Goal: Find specific page/section: Find specific page/section

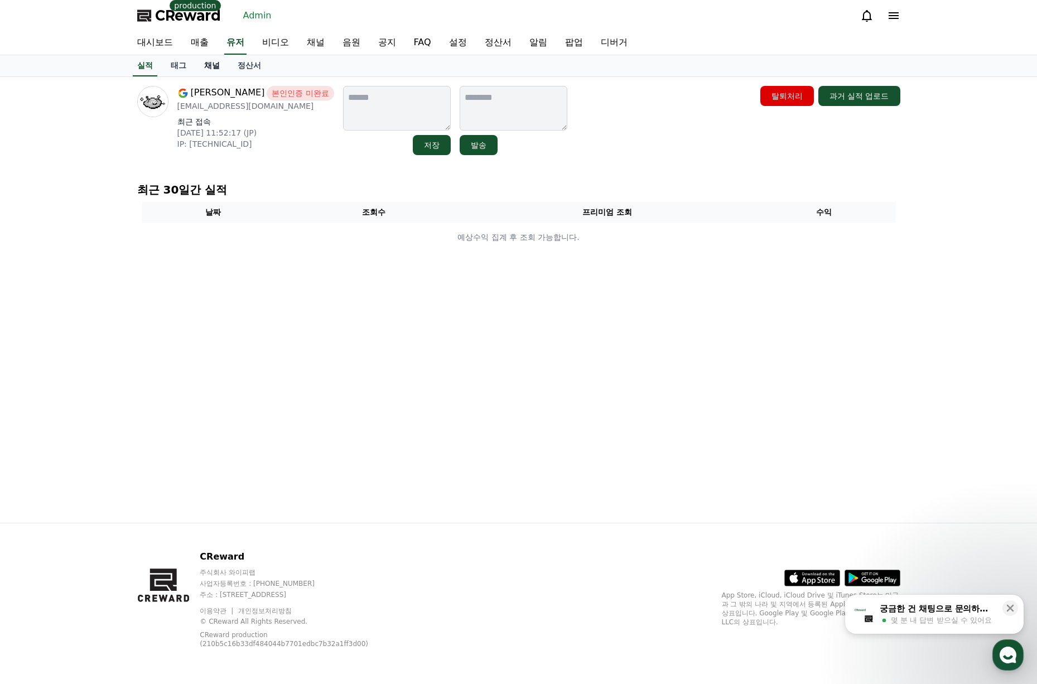
click at [209, 71] on link "채널" at bounding box center [211, 65] width 33 height 21
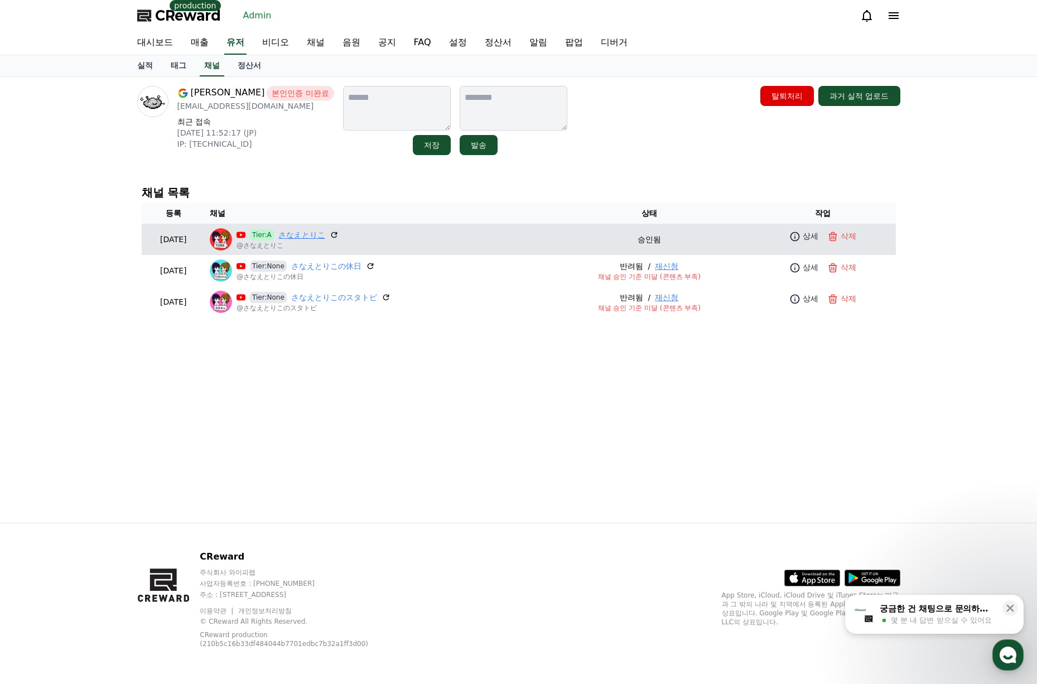
click at [325, 233] on link "さなえとりこ" at bounding box center [301, 235] width 47 height 12
click at [812, 240] on p "상세" at bounding box center [811, 236] width 16 height 12
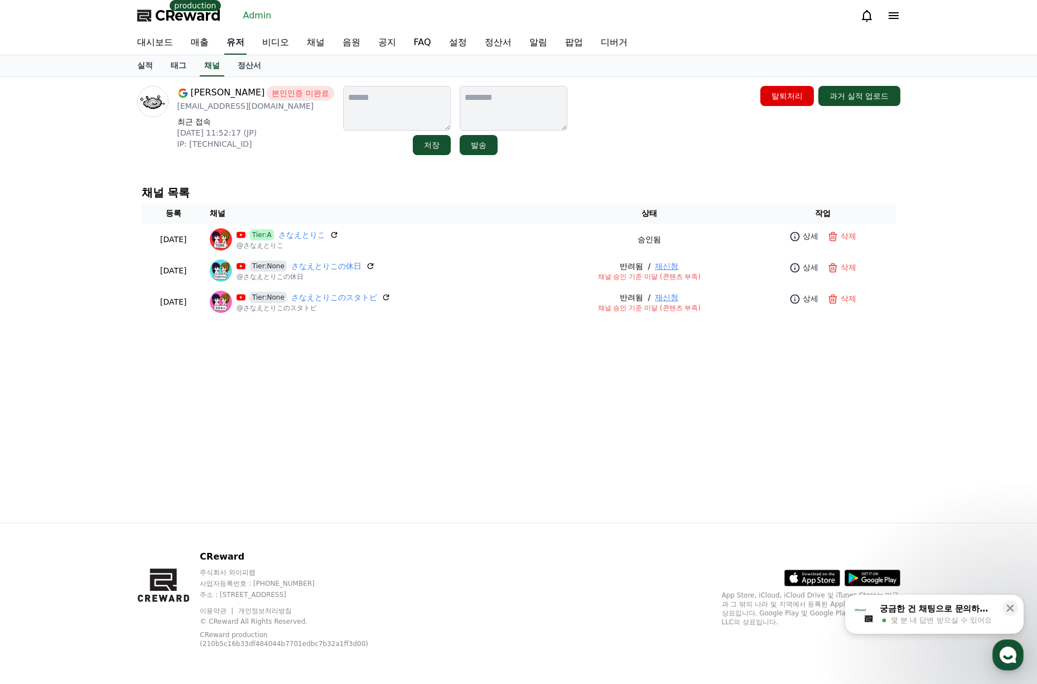
click at [233, 45] on link "유저" at bounding box center [235, 42] width 22 height 23
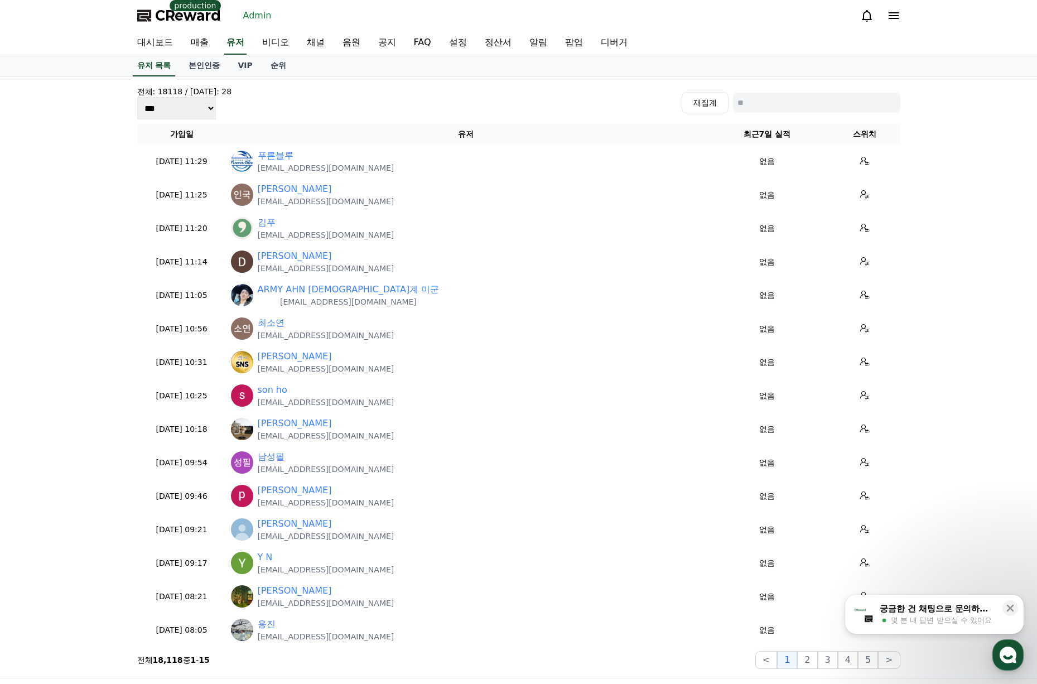
click at [787, 106] on input at bounding box center [816, 103] width 167 height 20
paste input "**********"
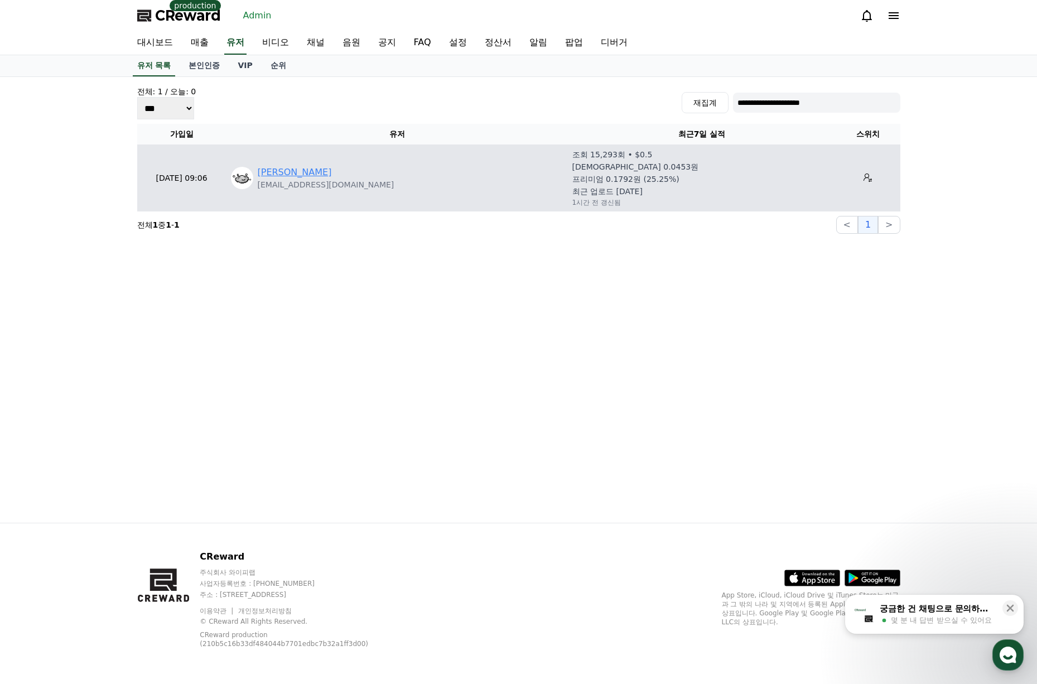
click at [295, 176] on link "Kenji Sakuma" at bounding box center [295, 172] width 74 height 13
click at [302, 166] on link "Kenji Sakuma" at bounding box center [295, 172] width 74 height 13
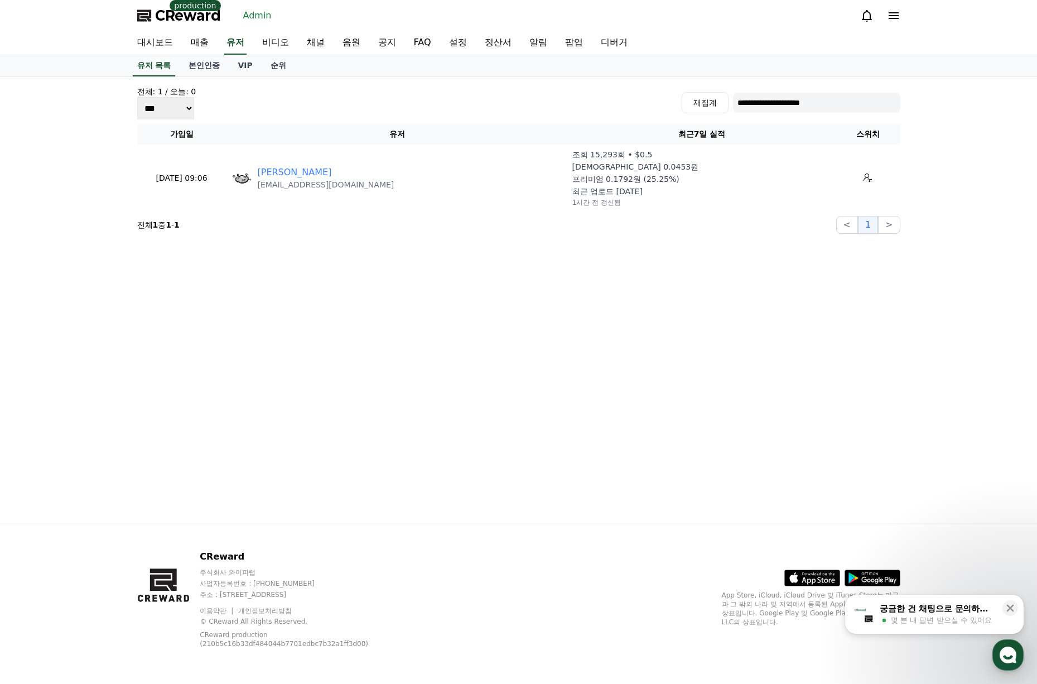
click at [845, 112] on input "**********" at bounding box center [816, 103] width 167 height 20
paste input
type input "**********"
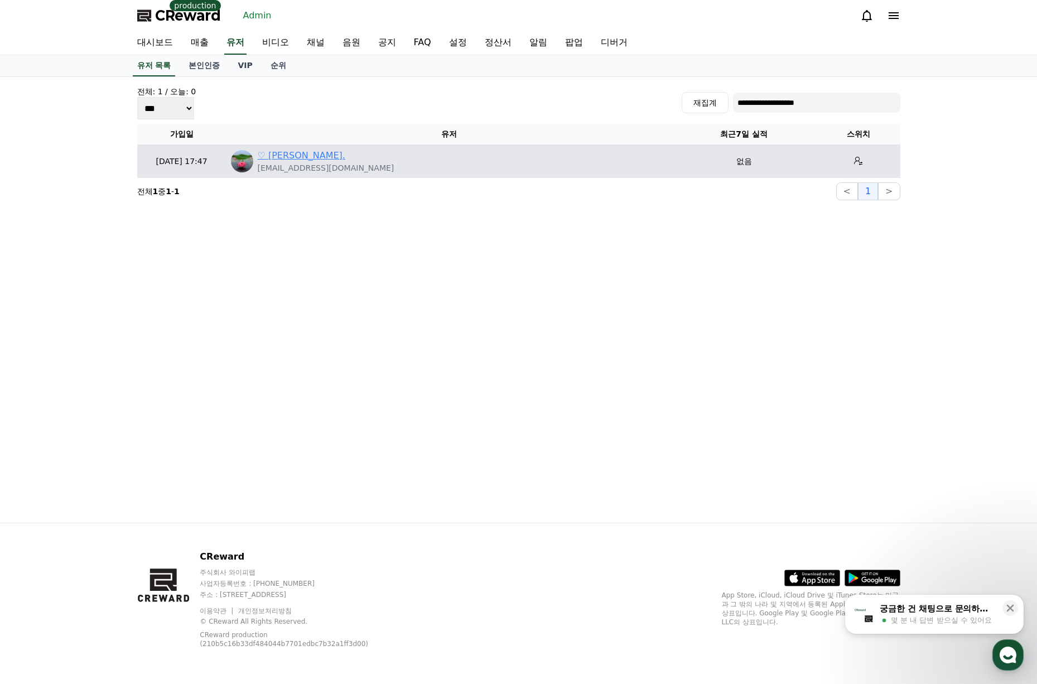
click at [292, 156] on link "♡ [PERSON_NAME]." at bounding box center [302, 155] width 88 height 13
click at [850, 155] on button at bounding box center [859, 161] width 18 height 18
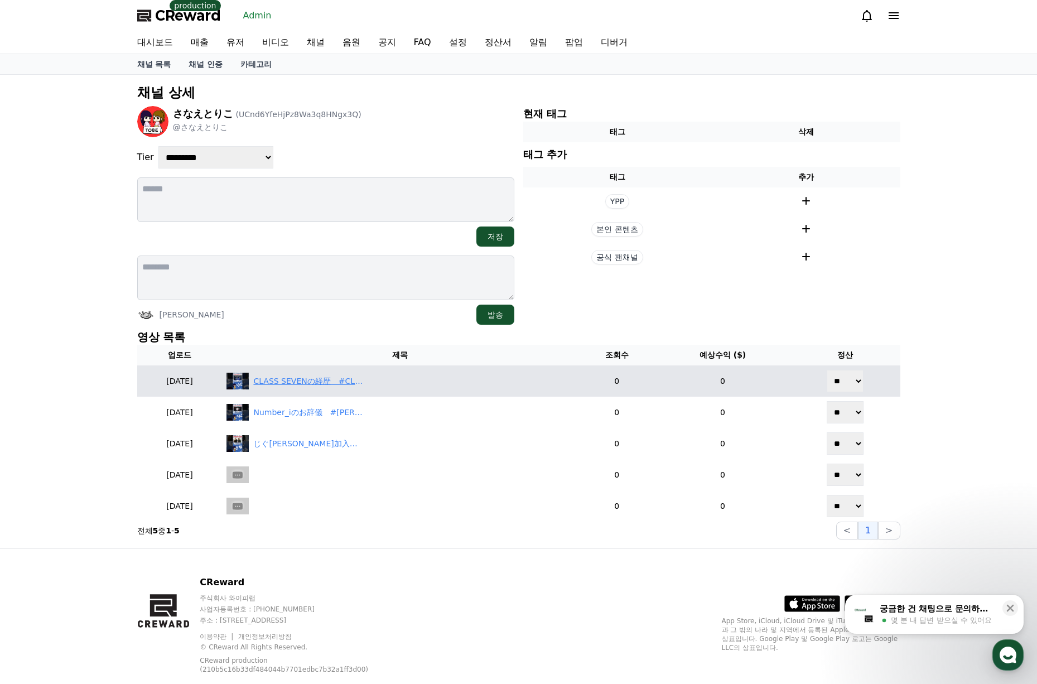
click at [344, 387] on div "CLASS SEVENの経歴　#CLASSSEVEN #[PERSON_NAME]　#[PERSON_NAME]" at bounding box center [400, 381] width 346 height 17
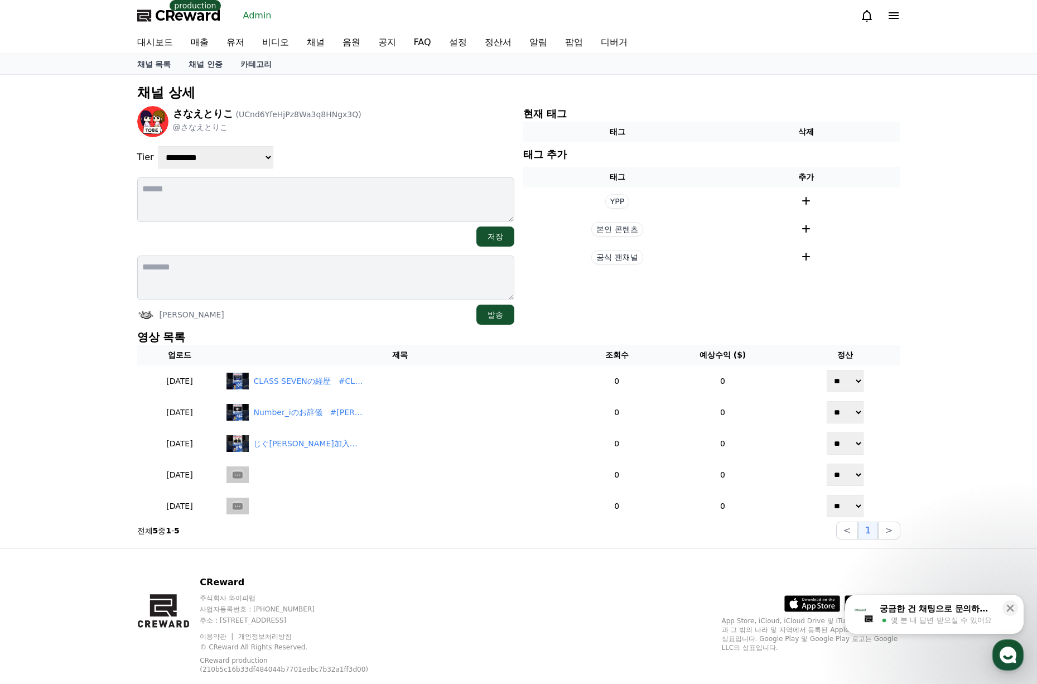
click at [335, 132] on p "@さなえとりこ" at bounding box center [267, 127] width 189 height 11
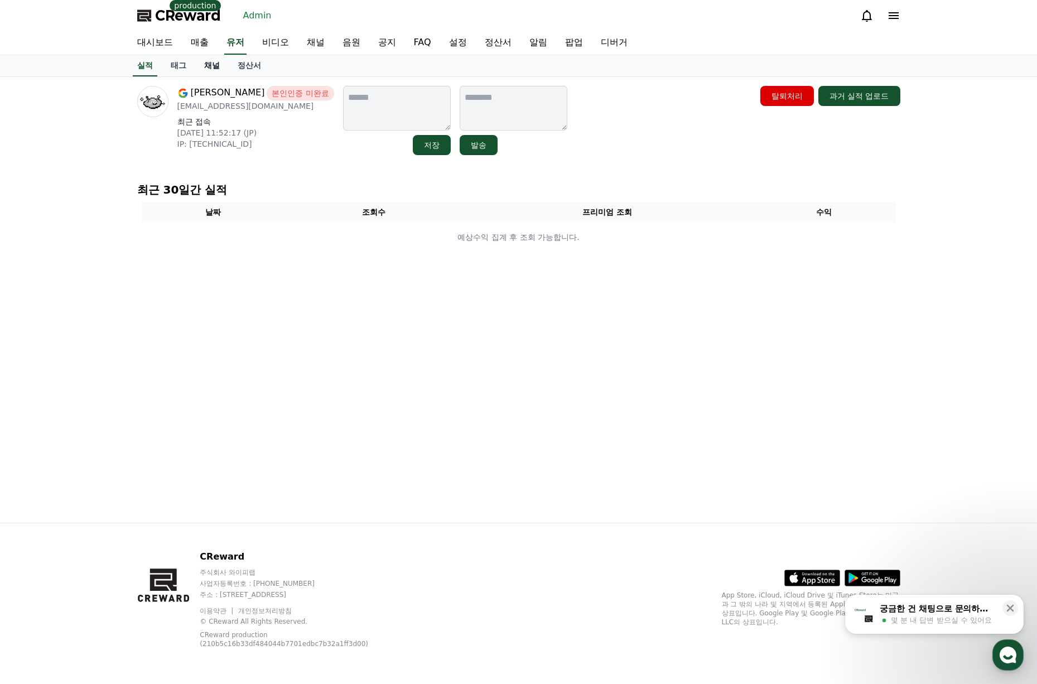
click at [216, 64] on link "채널" at bounding box center [211, 65] width 33 height 21
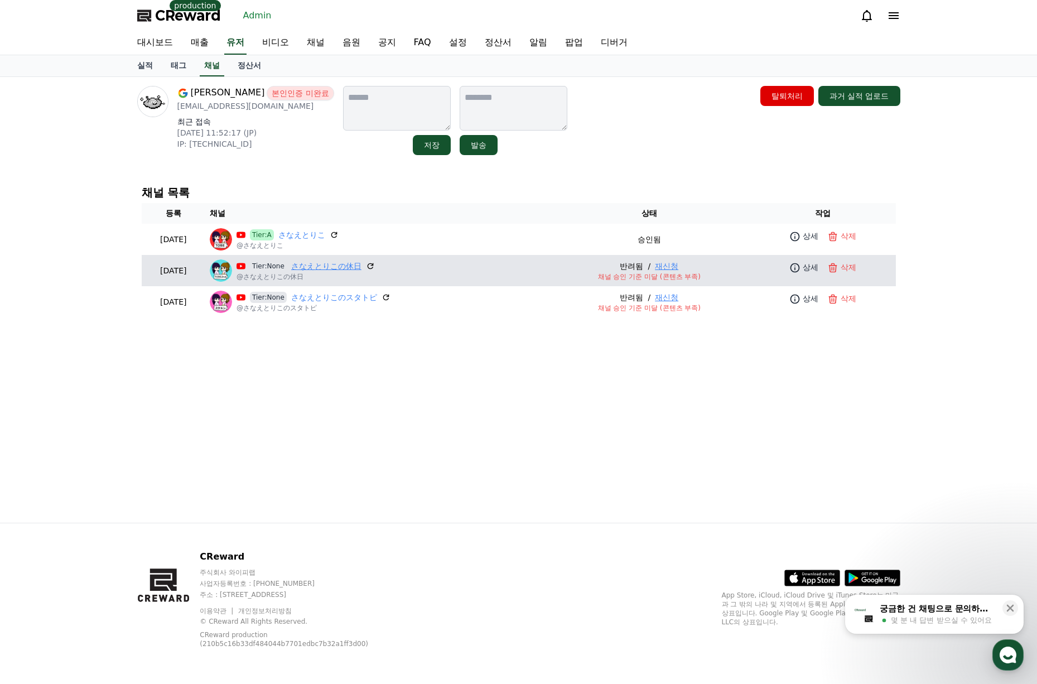
click at [328, 263] on link "さなえとりこの休日" at bounding box center [326, 267] width 70 height 12
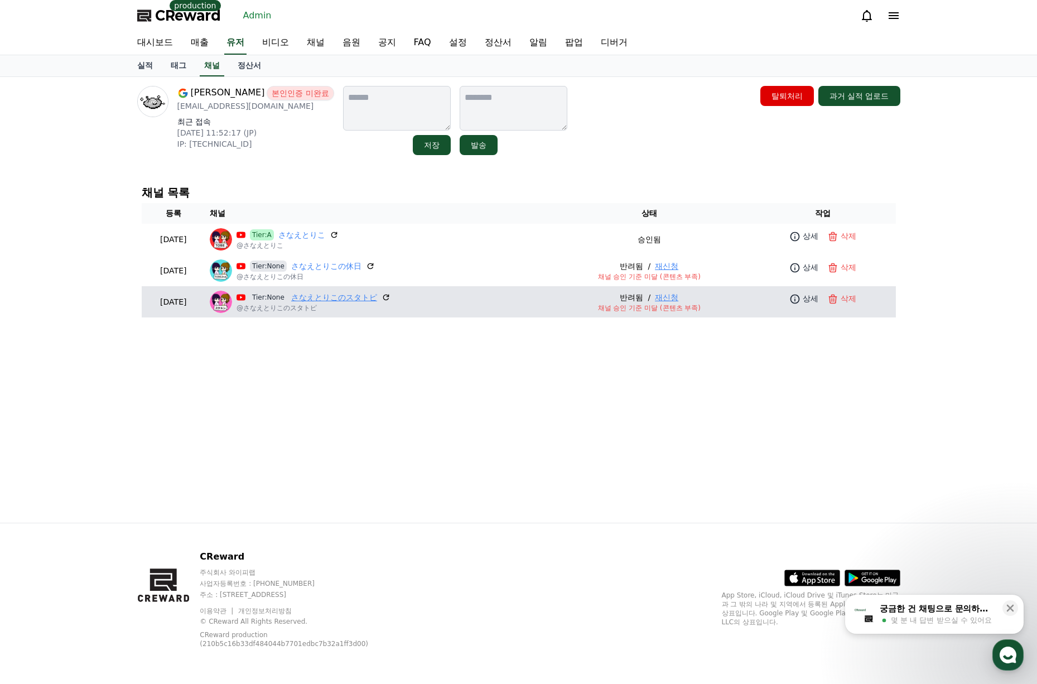
click at [337, 298] on link "さなえとりこのスタトピ" at bounding box center [334, 298] width 86 height 12
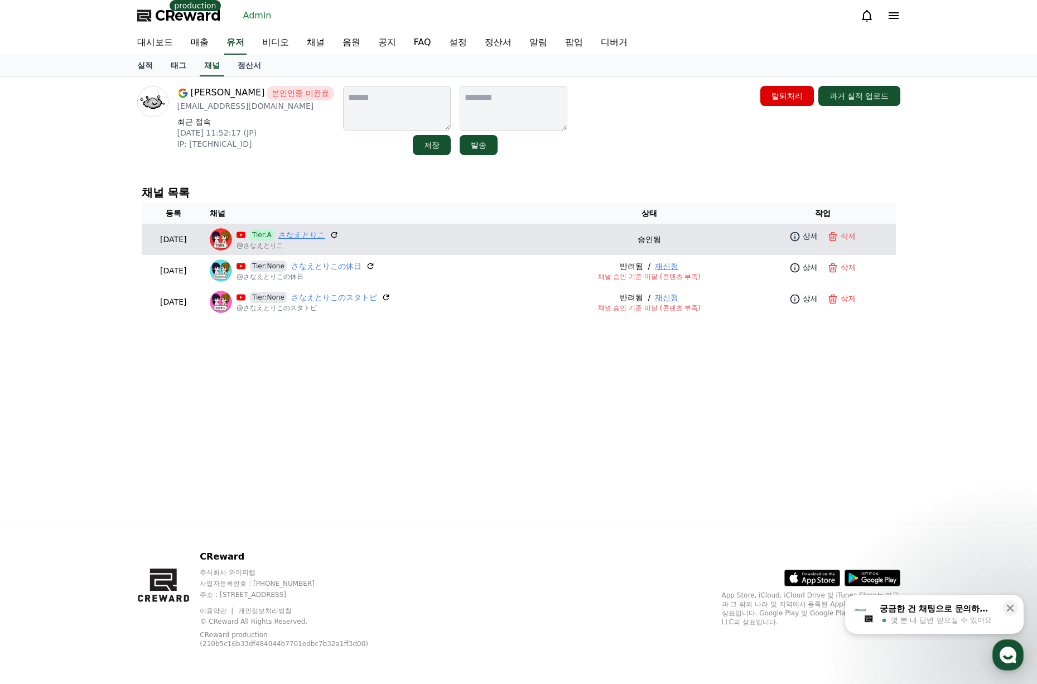
click at [319, 239] on link "さなえとりこ" at bounding box center [301, 235] width 47 height 12
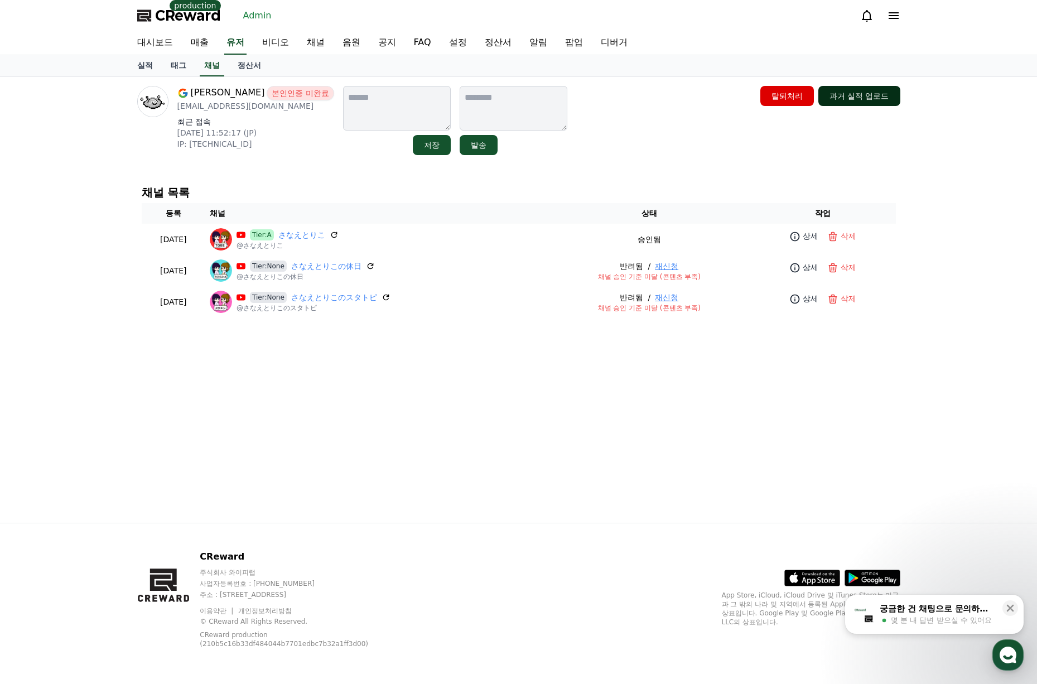
click at [866, 98] on button "과거 실적 업로드" at bounding box center [859, 96] width 82 height 20
click at [611, 115] on div "Kenji Sakuma 본인인증 미완료 ke.sakuma818@gmail.com 최근 접속 2025-09-12 11:52:17 (JP) IP:…" at bounding box center [518, 120] width 763 height 69
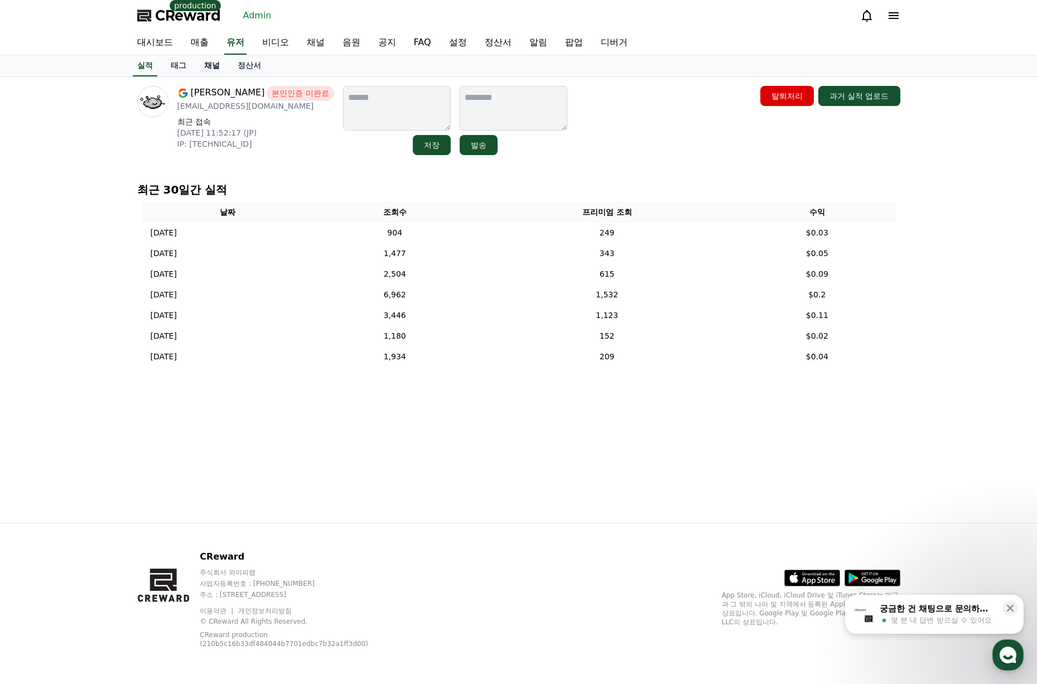
click at [216, 71] on link "채널" at bounding box center [211, 65] width 33 height 21
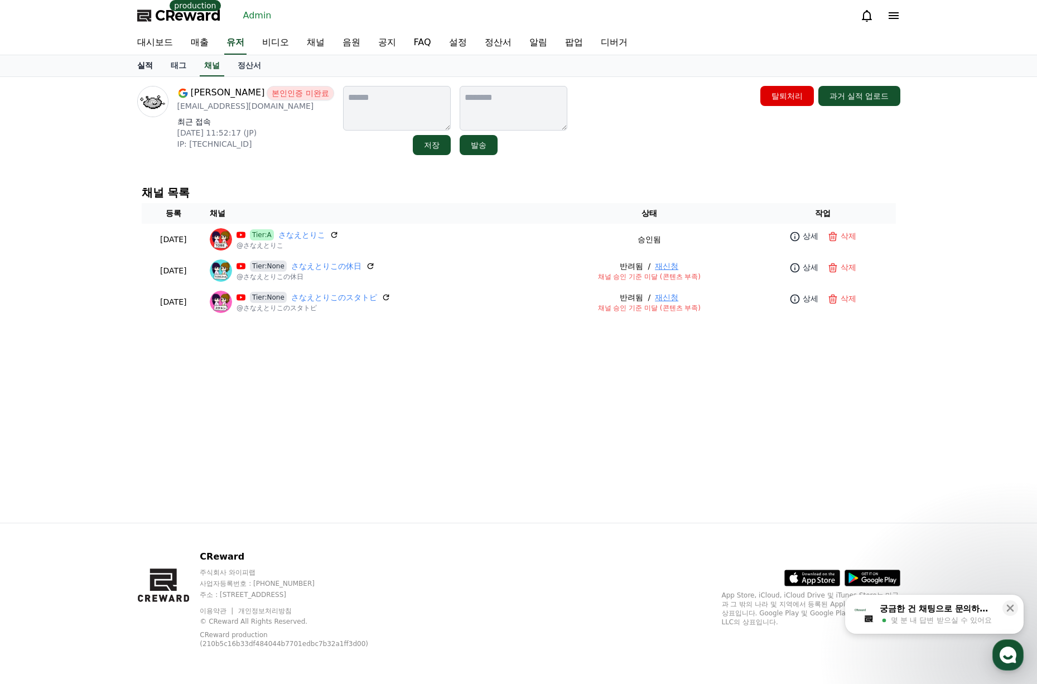
click at [152, 65] on link "실적" at bounding box center [144, 65] width 33 height 21
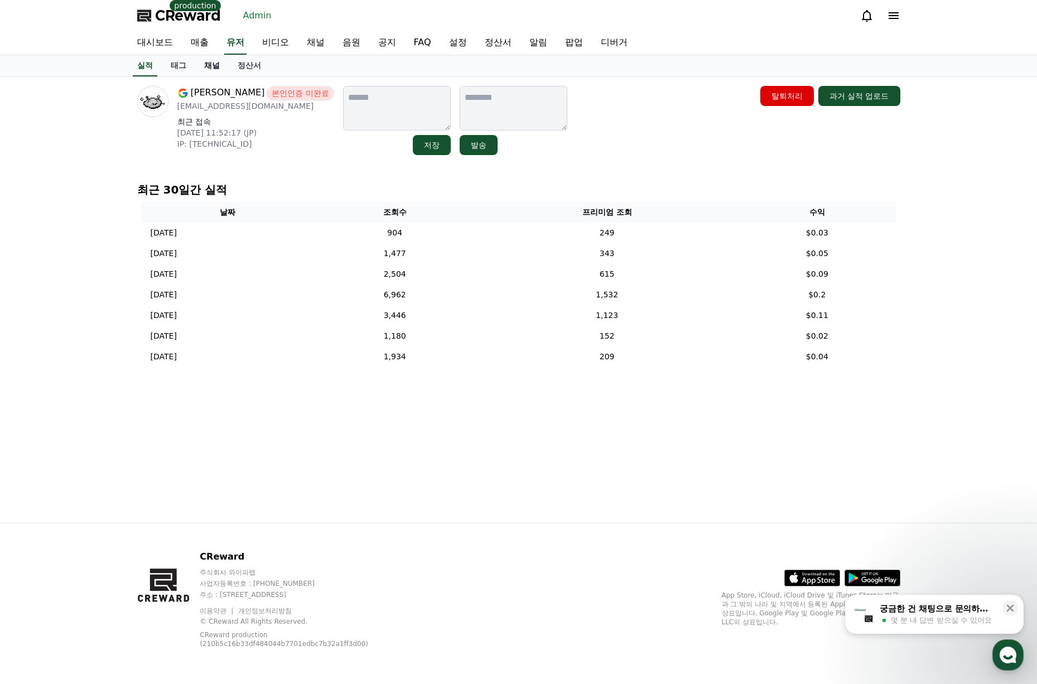
click at [217, 66] on link "채널" at bounding box center [211, 65] width 33 height 21
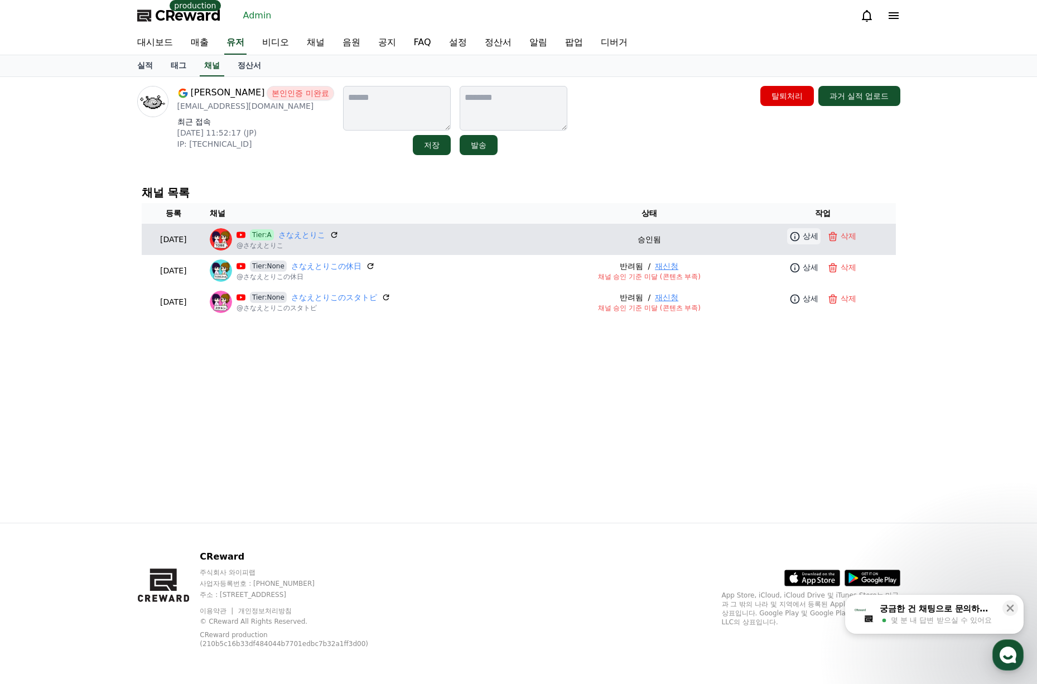
click at [803, 234] on link "상세" at bounding box center [803, 236] width 33 height 16
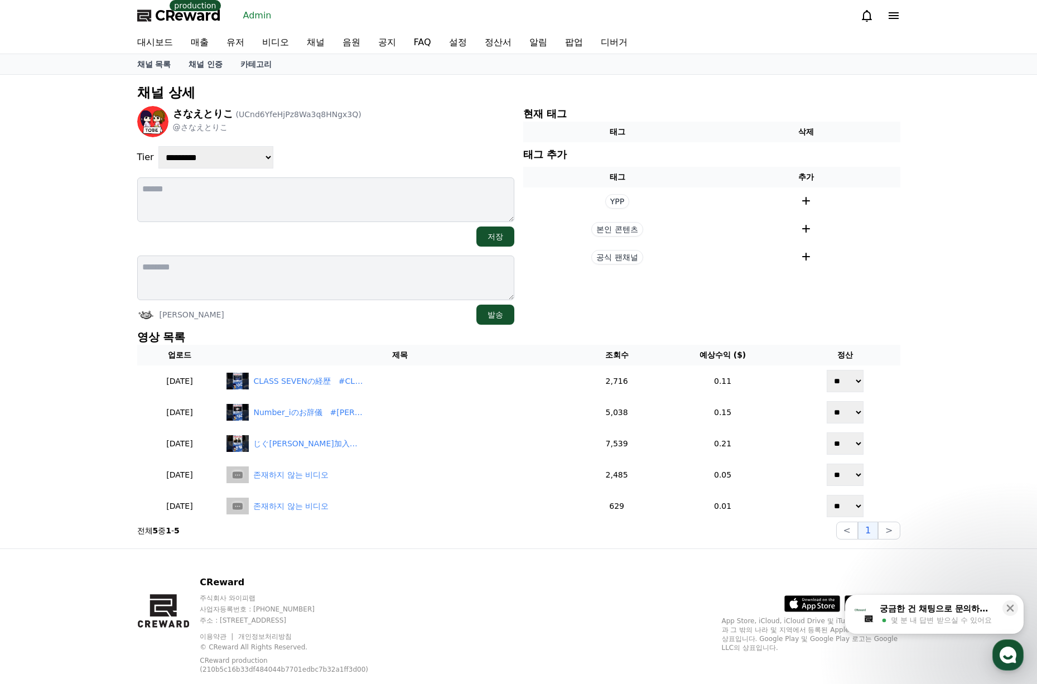
click at [886, 150] on div "태그 삭제 태그 추가 태그 추가 YPP 본인 콘텐츠 공식 팬채널" at bounding box center [711, 197] width 377 height 150
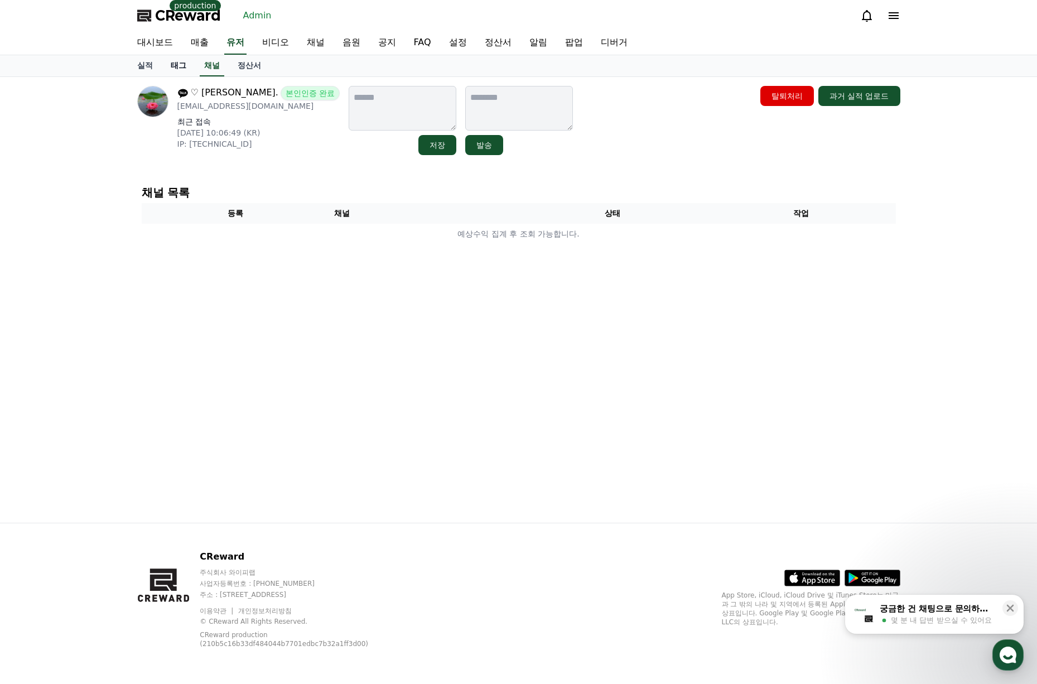
click at [172, 68] on link "태그" at bounding box center [178, 65] width 33 height 21
click at [135, 65] on link "실적" at bounding box center [144, 65] width 33 height 21
click at [200, 65] on link "채널" at bounding box center [211, 65] width 33 height 21
